Goal: Transaction & Acquisition: Download file/media

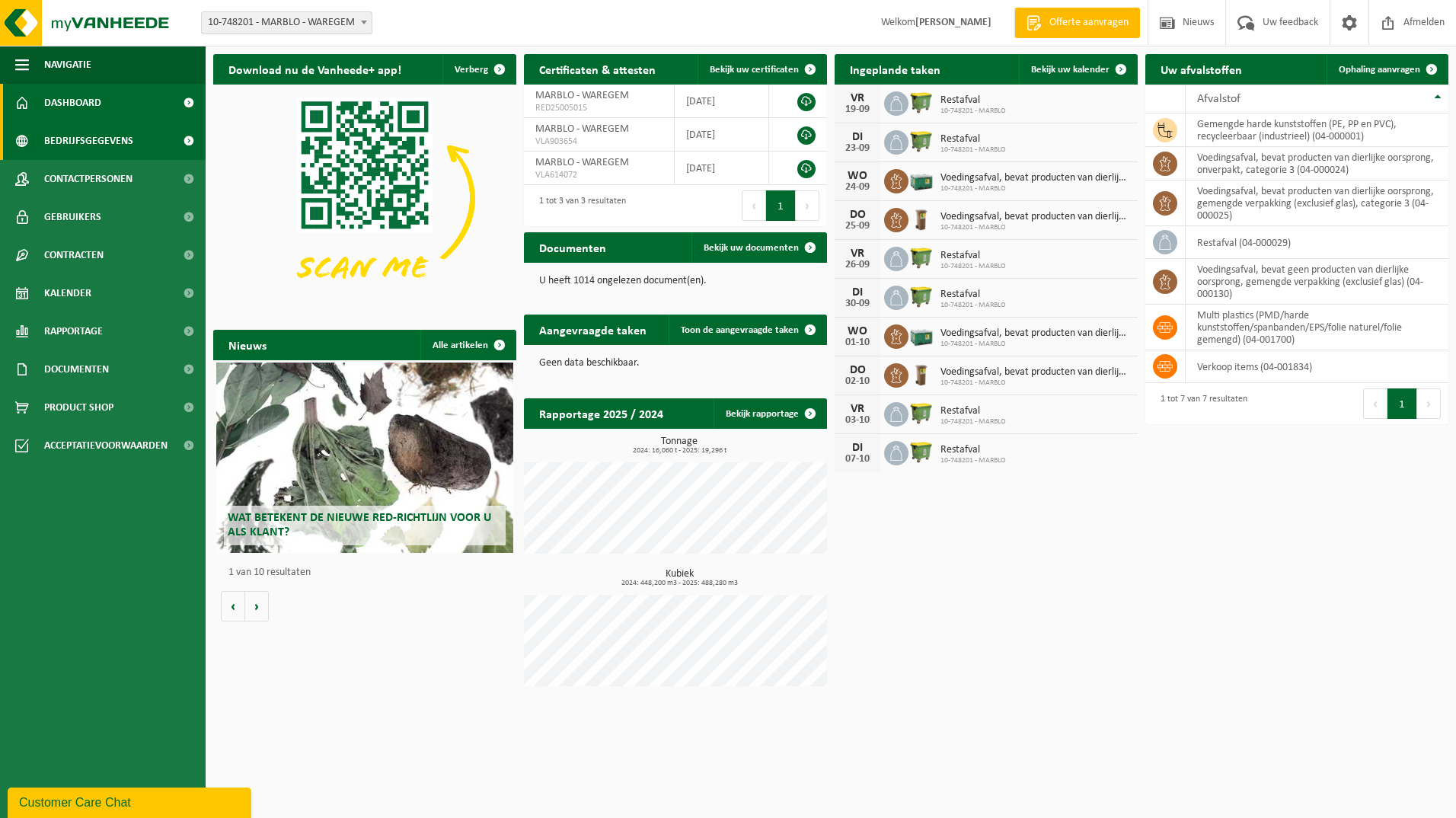
click at [125, 153] on span "Bedrijfsgegevens" at bounding box center [89, 141] width 89 height 38
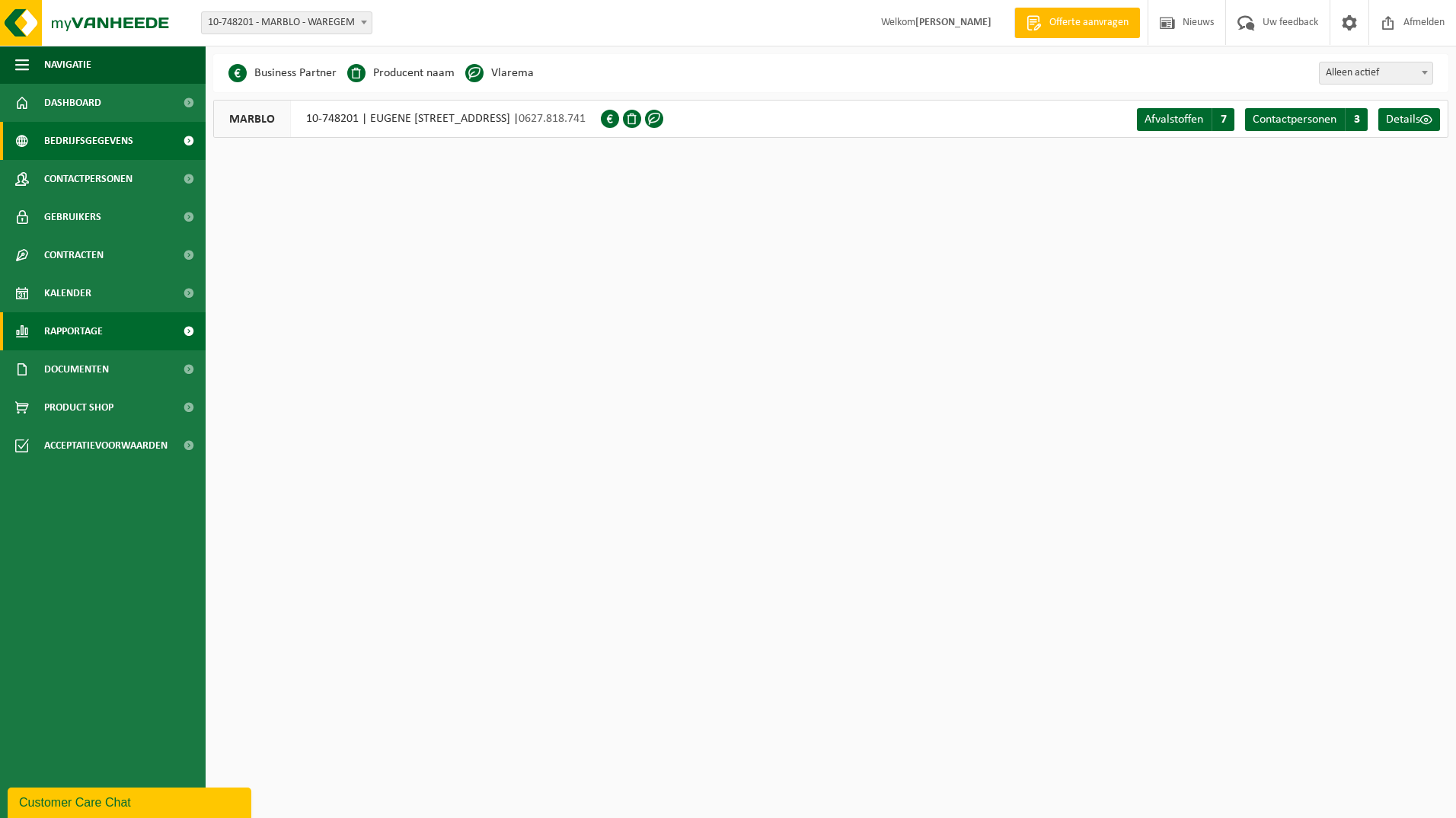
click at [79, 331] on span "Rapportage" at bounding box center [73, 331] width 58 height 38
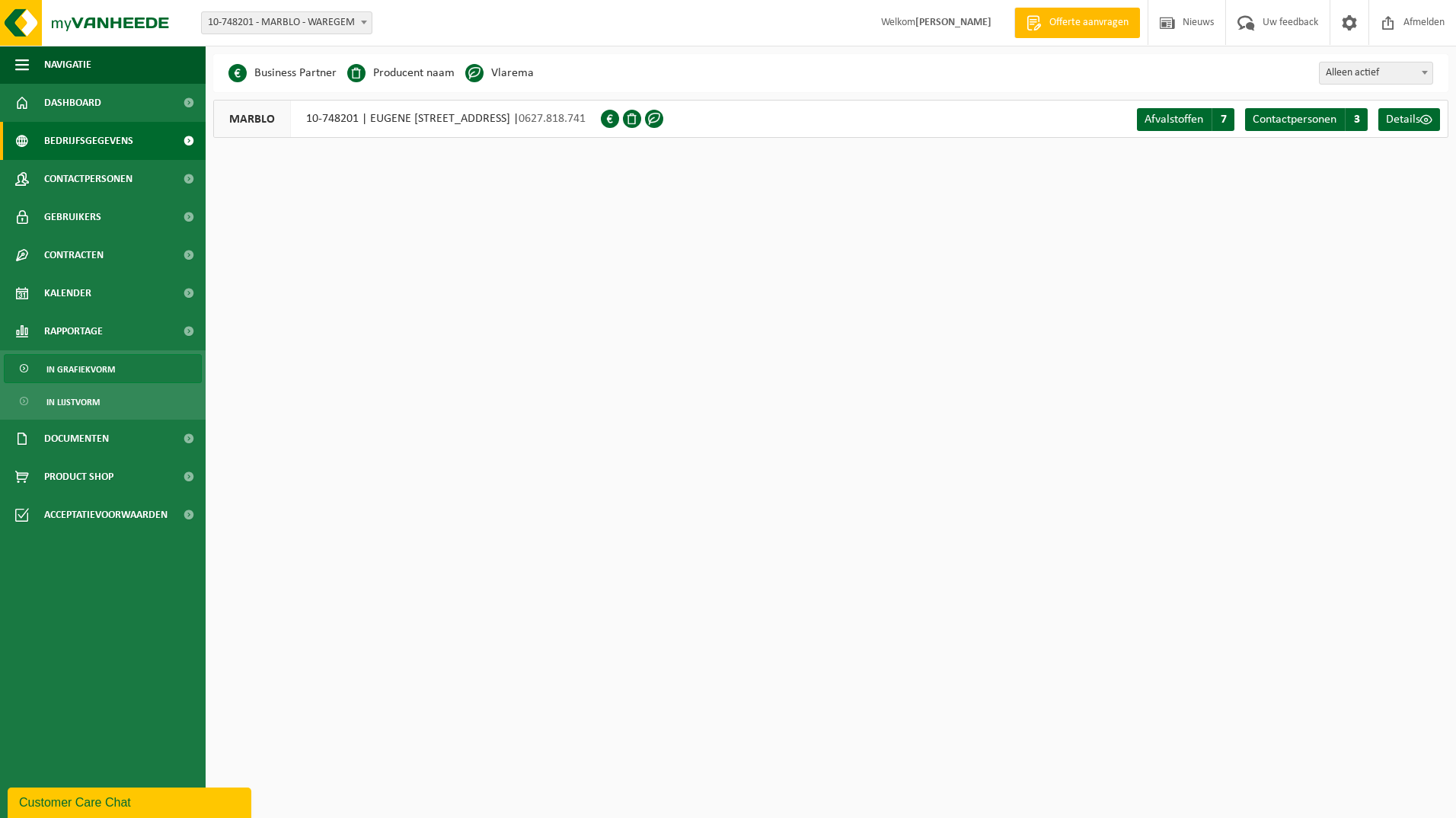
click at [72, 373] on span "In grafiekvorm" at bounding box center [80, 368] width 68 height 29
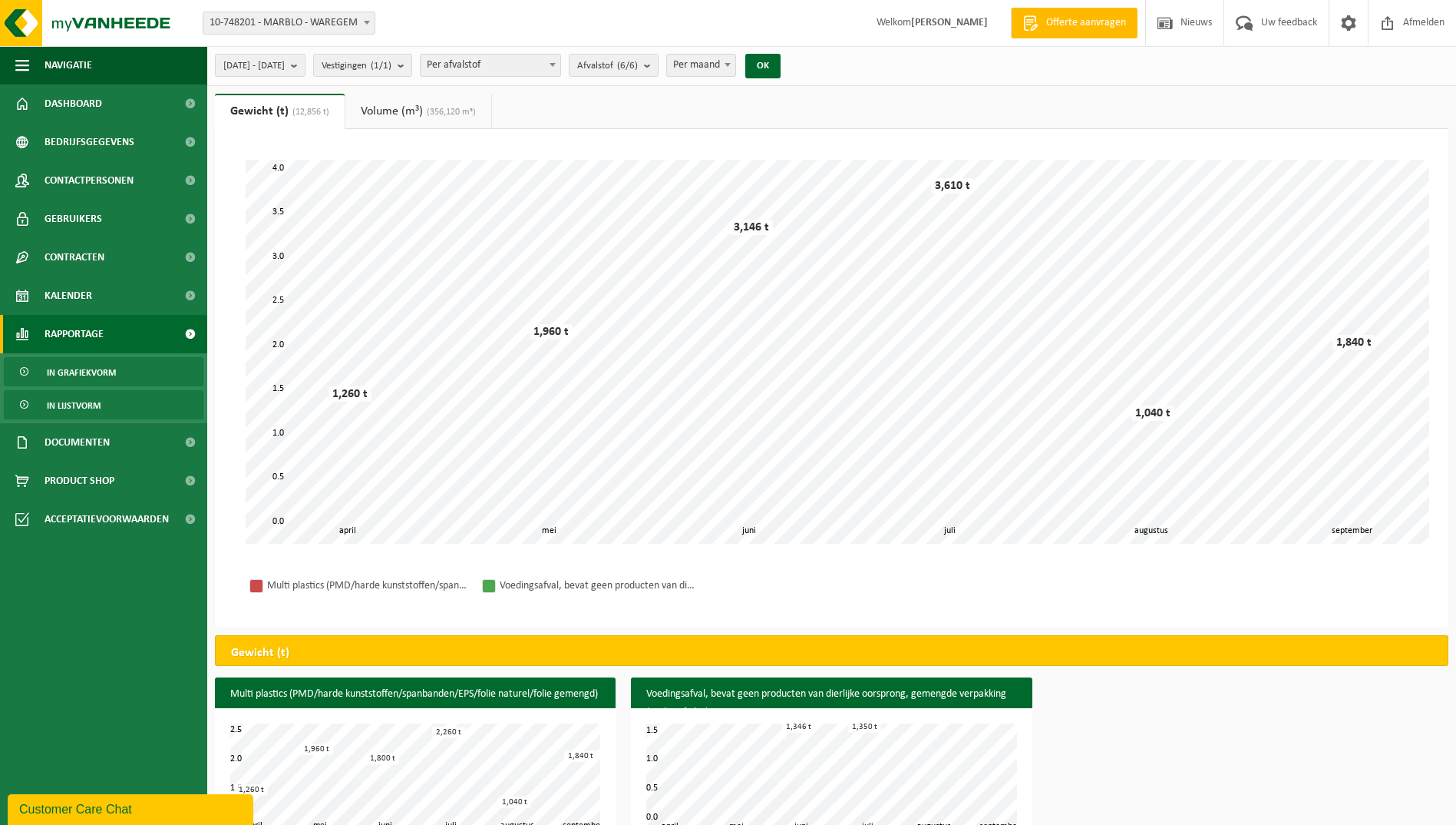
click at [117, 404] on link "In lijstvorm" at bounding box center [104, 404] width 200 height 29
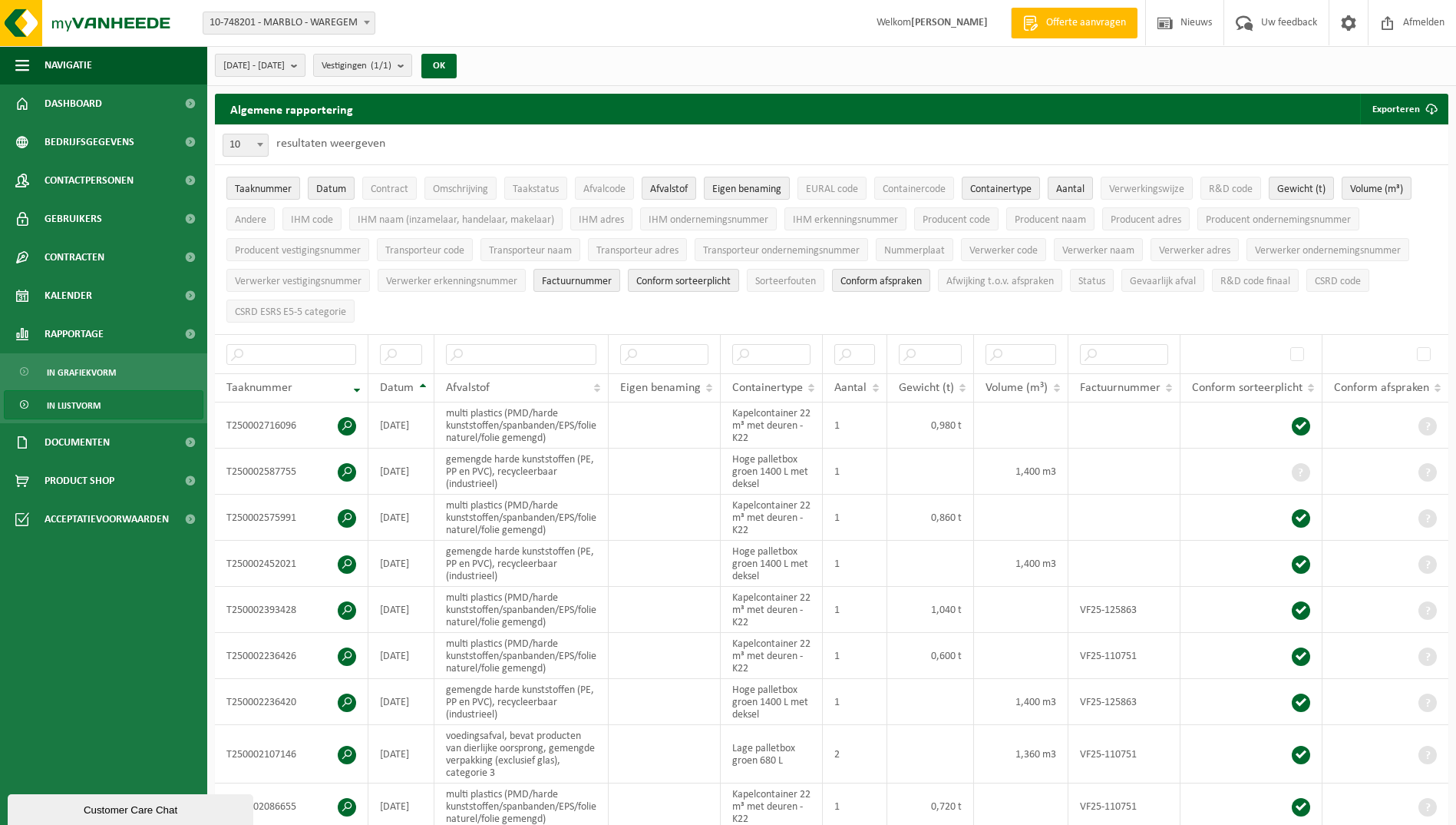
click at [306, 69] on button "2025-04-01 - 2025-09-19" at bounding box center [260, 65] width 91 height 23
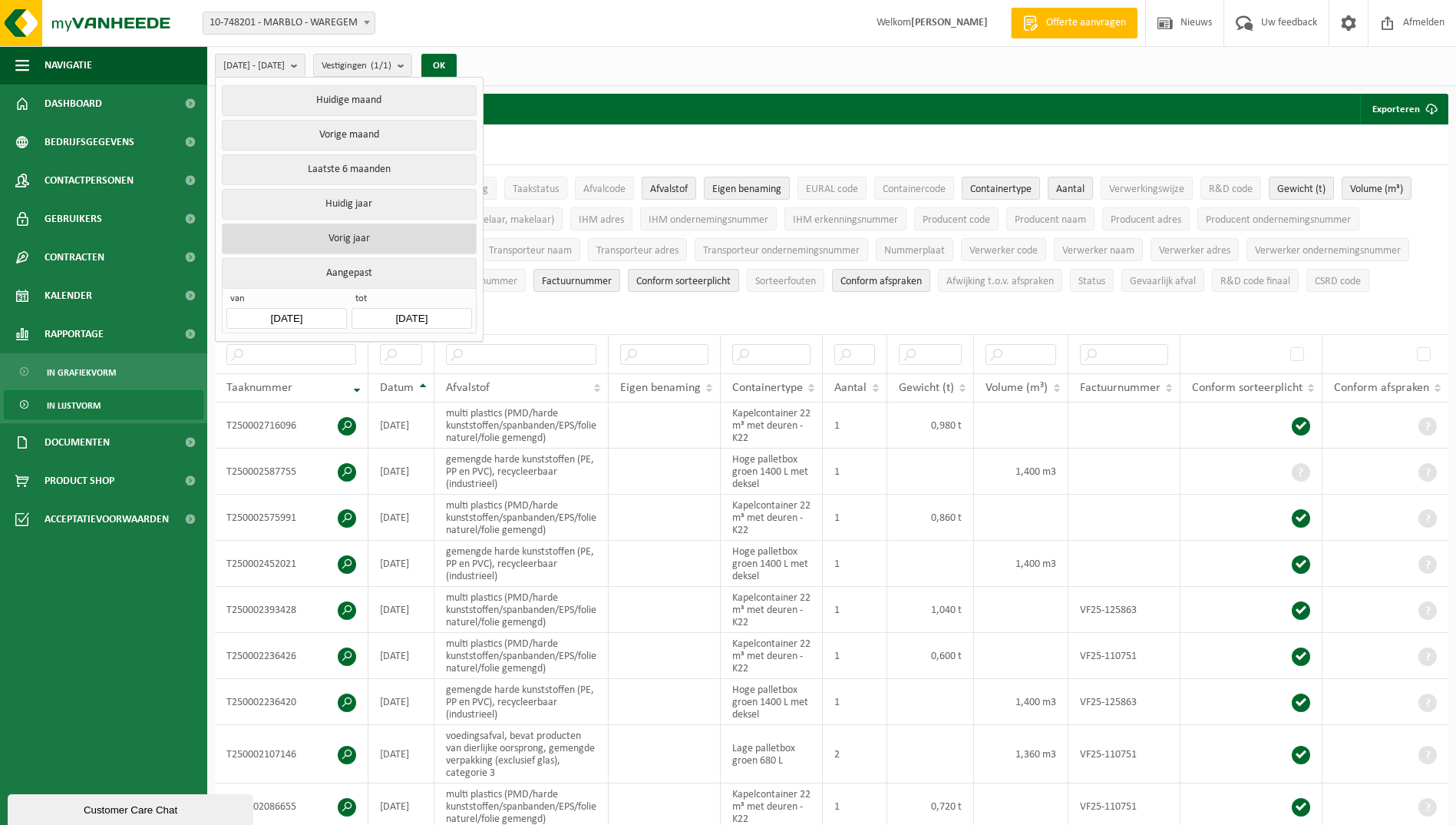
click at [323, 228] on button "Vorig jaar" at bounding box center [349, 239] width 254 height 31
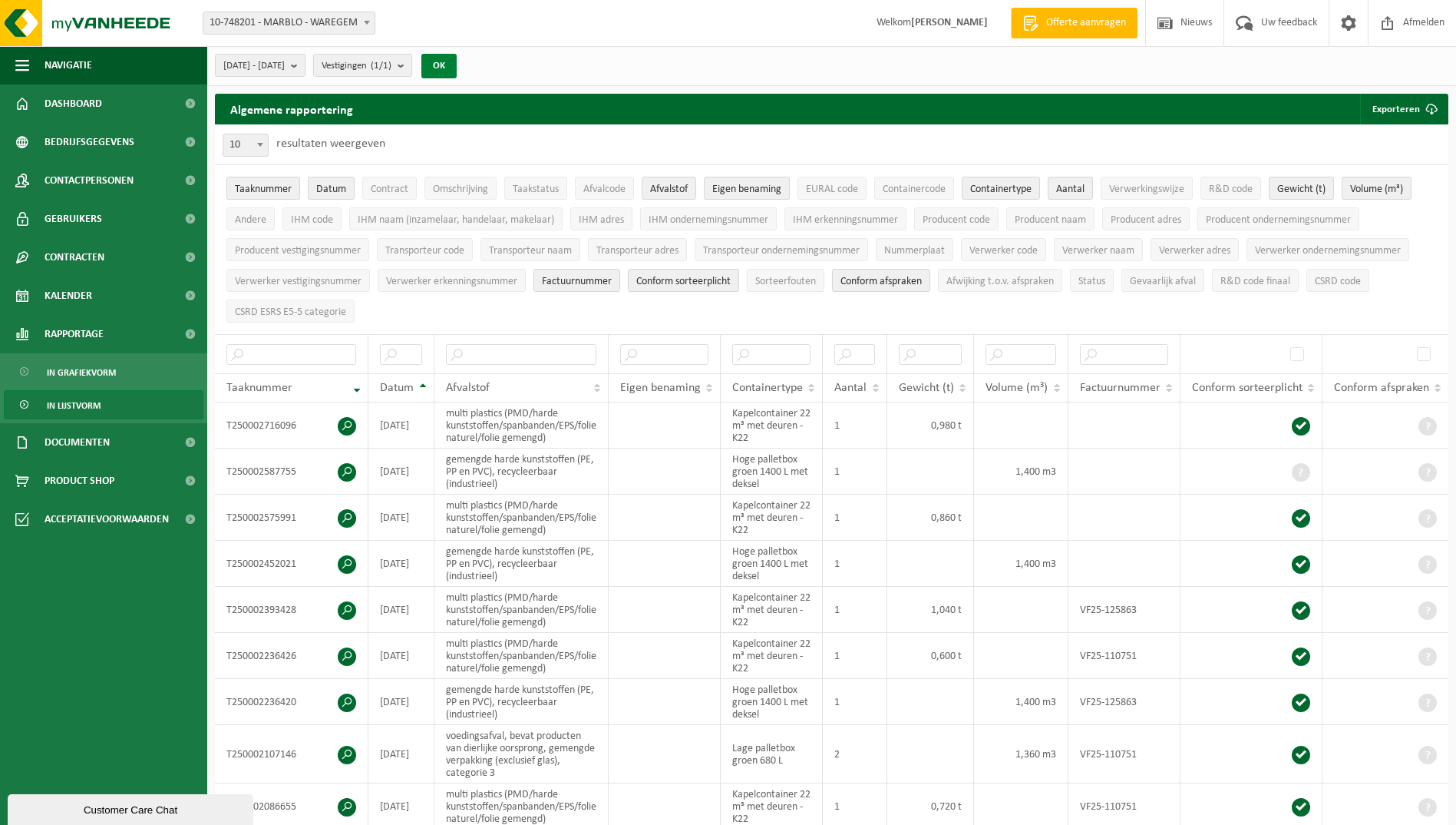
click at [456, 60] on button "OK" at bounding box center [438, 66] width 35 height 25
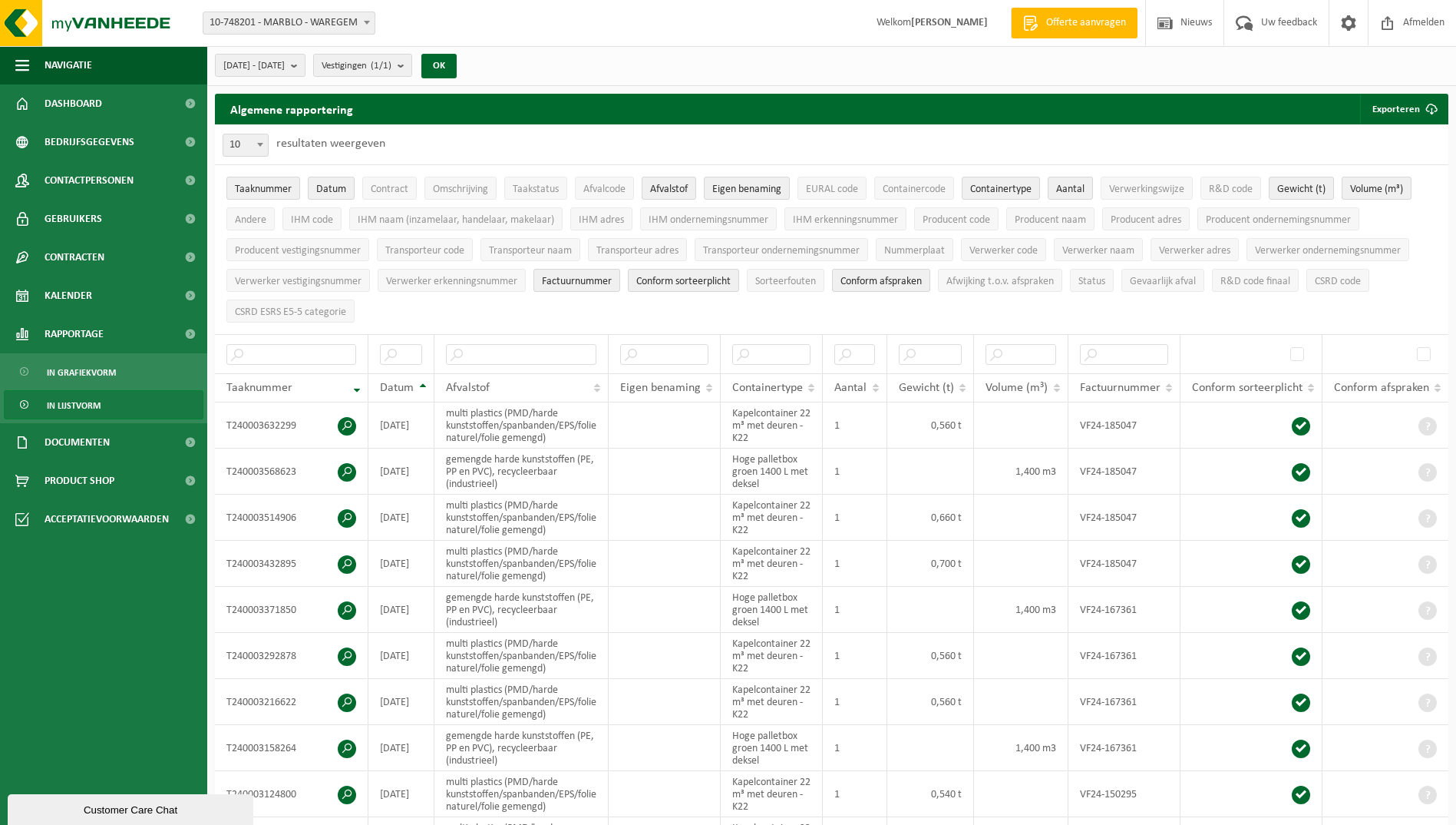
drag, startPoint x: 1455, startPoint y: 146, endPoint x: 1459, endPoint y: 75, distance: 71.1
click at [1455, 75] on html "Vestiging: 10-748201 - MARBLO - WAREGEM 10-748201 - MARBLO - WAREGEM Welkom EMI…" at bounding box center [728, 412] width 1456 height 825
click at [1397, 113] on button "Exporteren" at bounding box center [1403, 109] width 87 height 31
click at [1354, 171] on link "Alle beschikbare kolommen" at bounding box center [1376, 170] width 139 height 31
click at [514, 300] on ul "Taaknummer Datum Contract Omschrijving Taakstatus Afvalcode Afvalstof Eigen ben…" at bounding box center [831, 249] width 1233 height 169
